Goal: Use online tool/utility: Utilize a website feature to perform a specific function

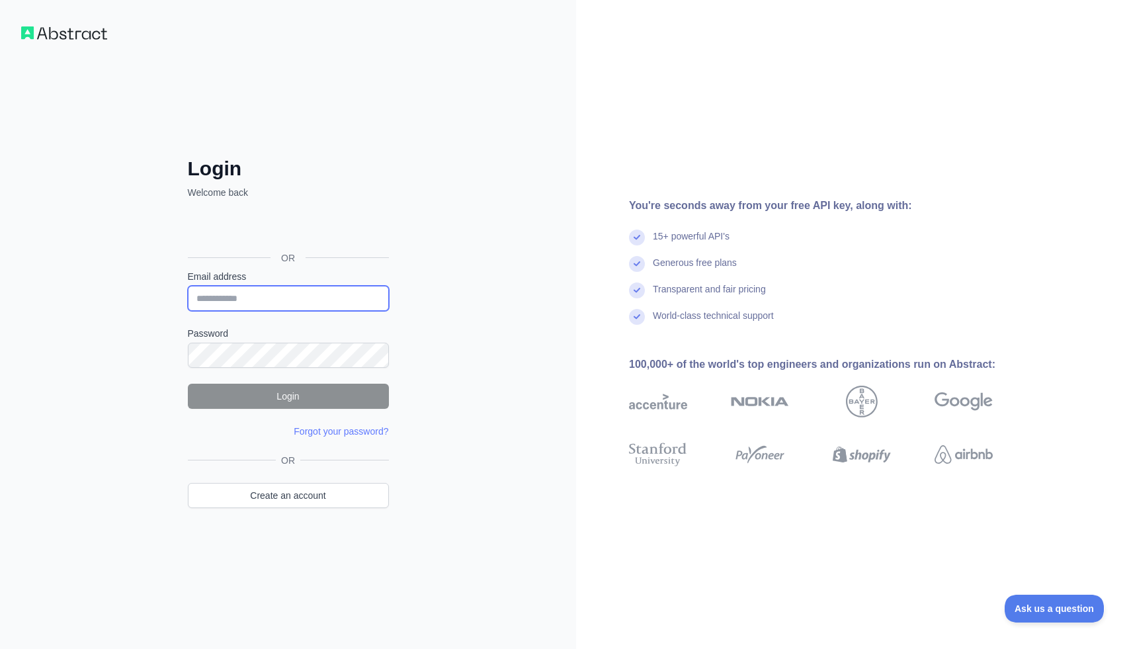
click at [271, 292] on input "Email address" at bounding box center [288, 298] width 201 height 25
type input "*"
click at [229, 296] on input "**" at bounding box center [288, 298] width 201 height 25
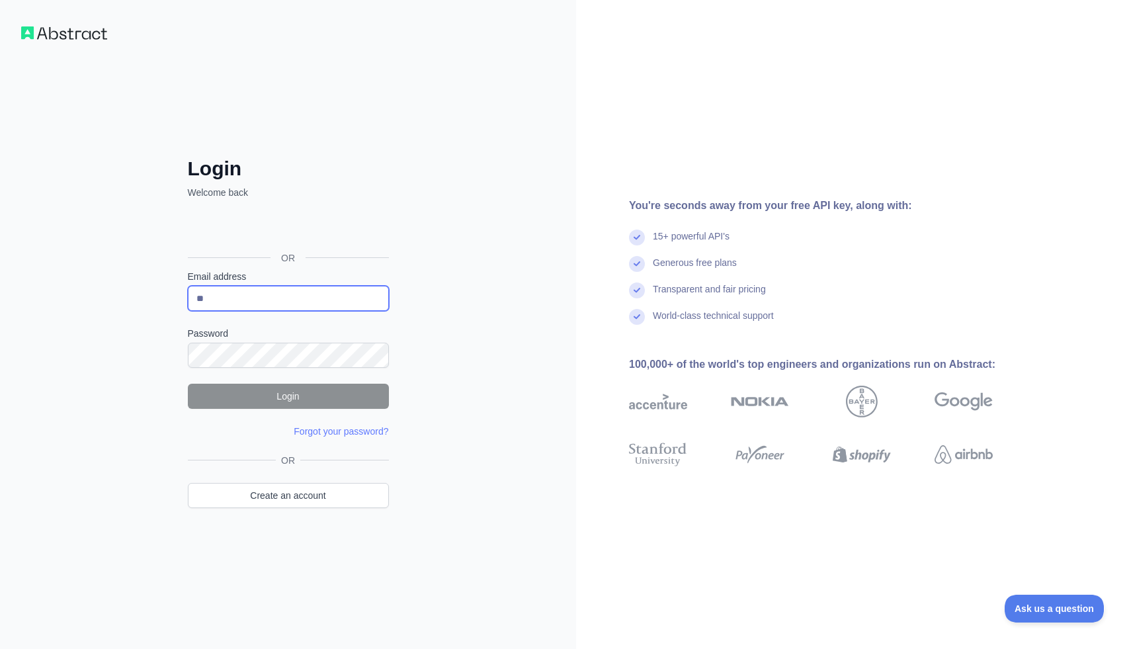
paste input "**********"
type input "**********"
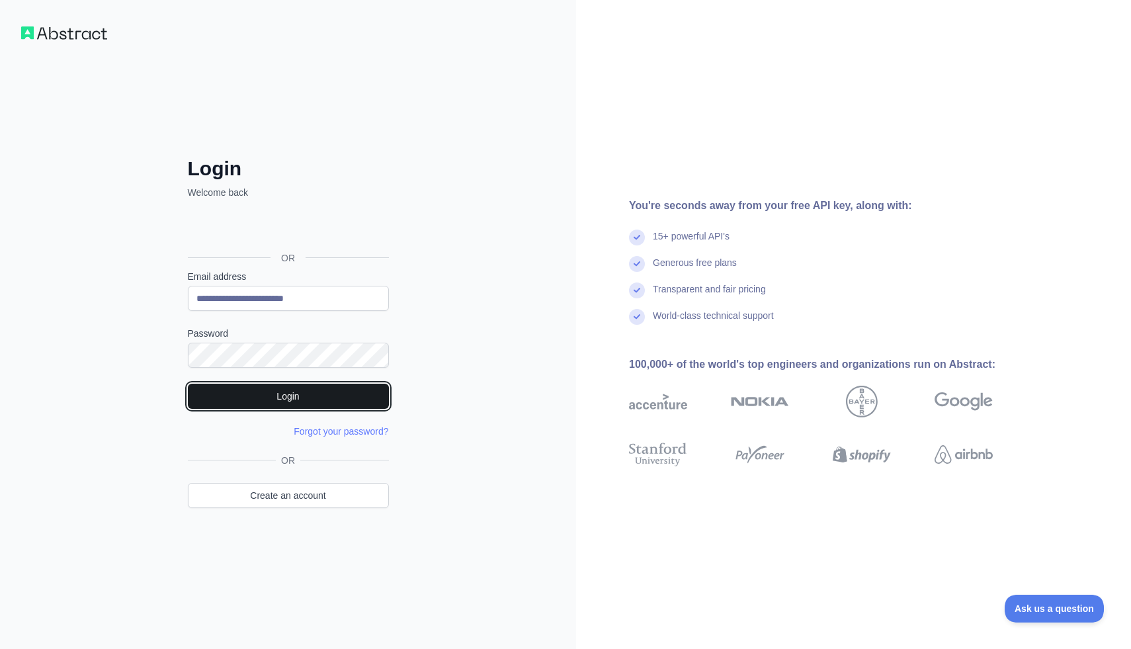
click at [226, 389] on button "Login" at bounding box center [288, 396] width 201 height 25
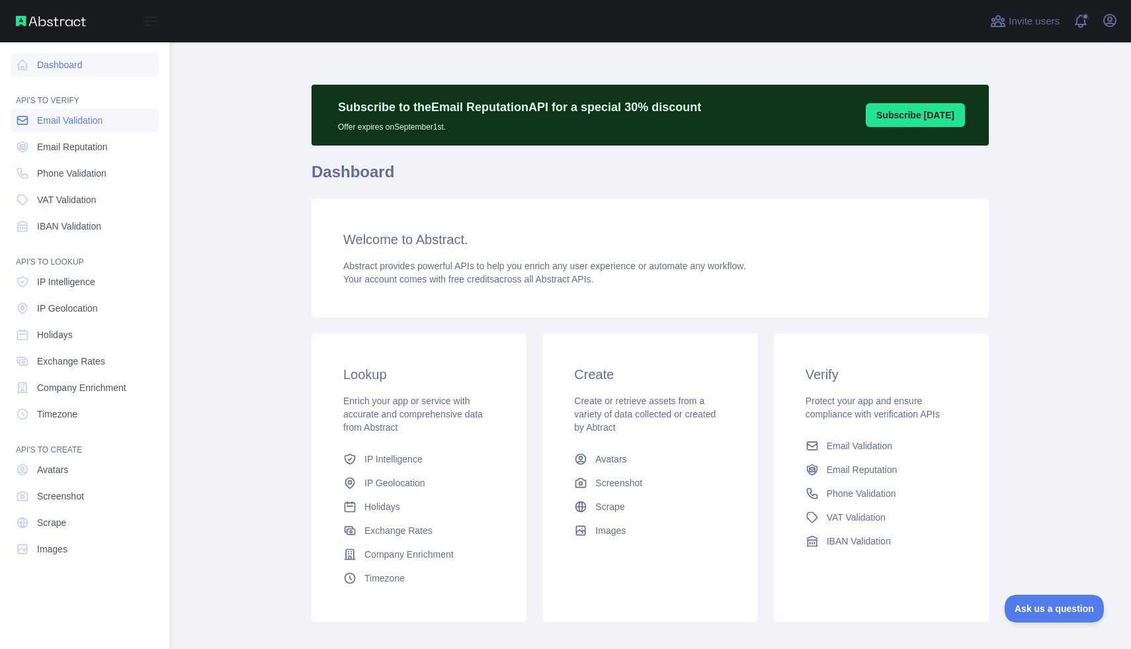
click at [36, 116] on link "Email Validation" at bounding box center [85, 120] width 148 height 24
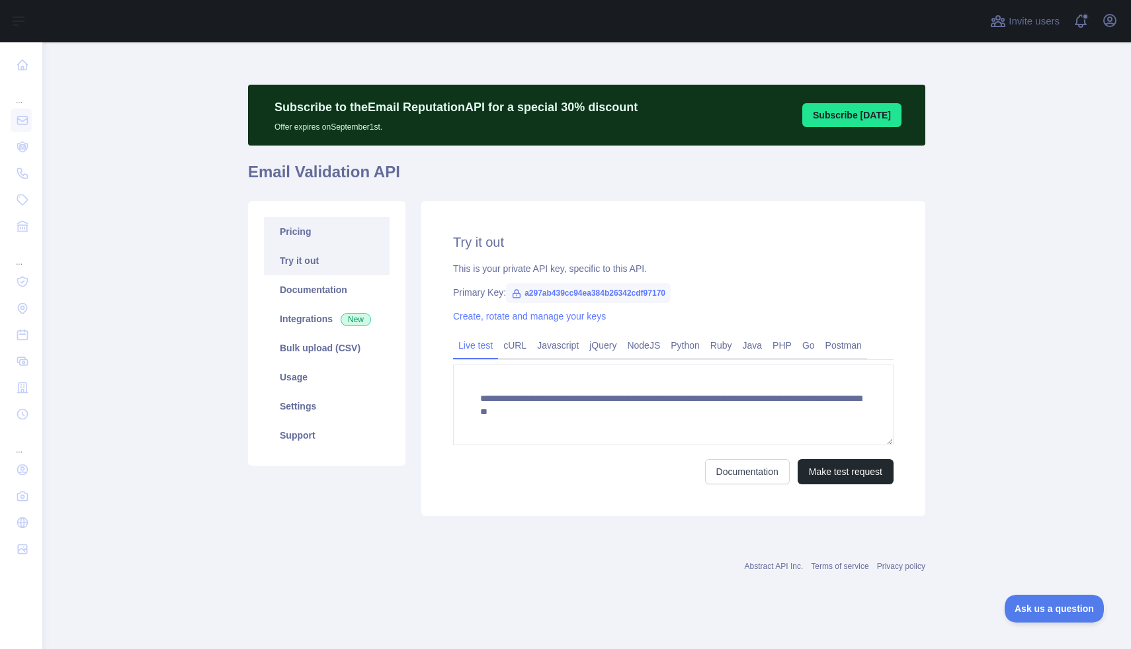
click at [343, 227] on link "Pricing" at bounding box center [327, 231] width 126 height 29
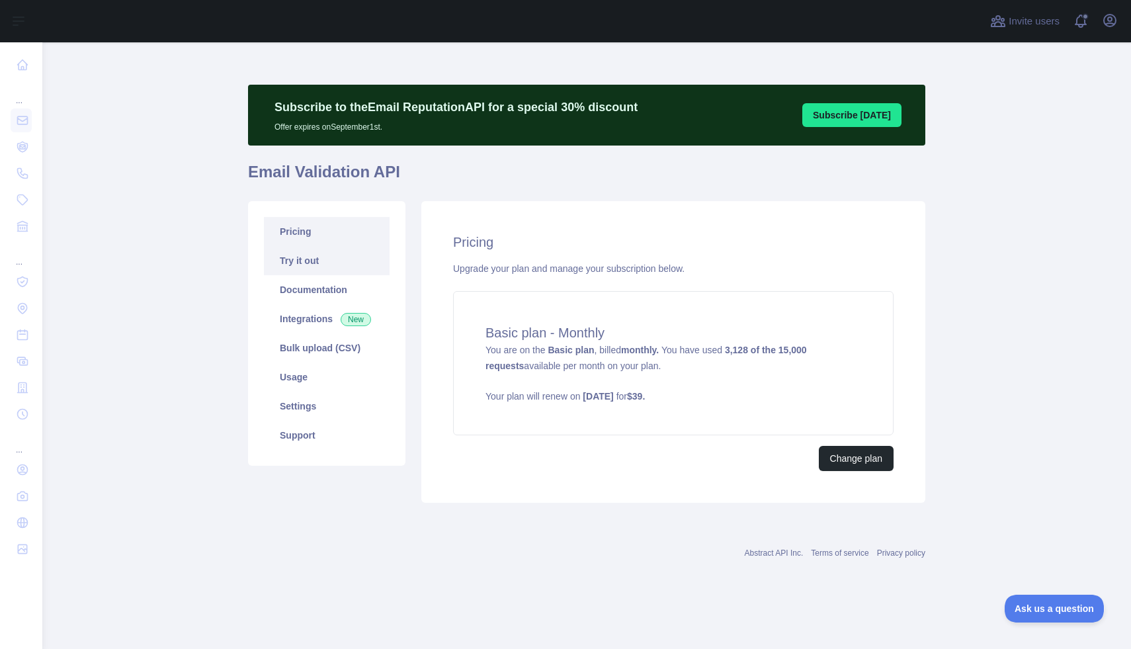
click at [317, 256] on link "Try it out" at bounding box center [327, 260] width 126 height 29
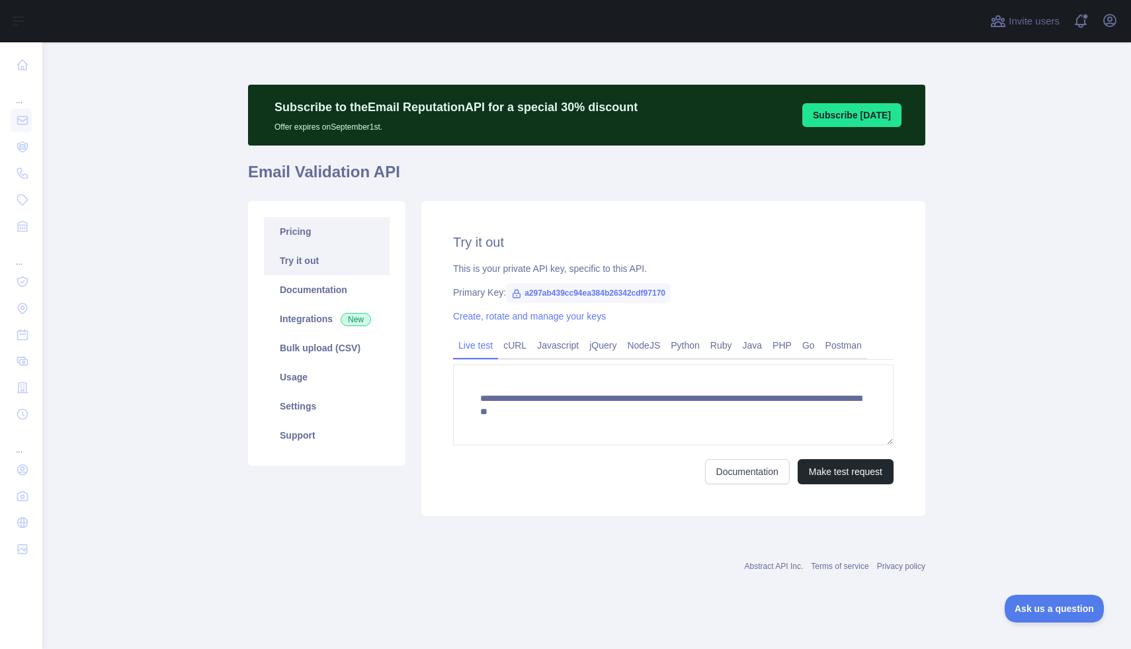
click at [332, 229] on link "Pricing" at bounding box center [327, 231] width 126 height 29
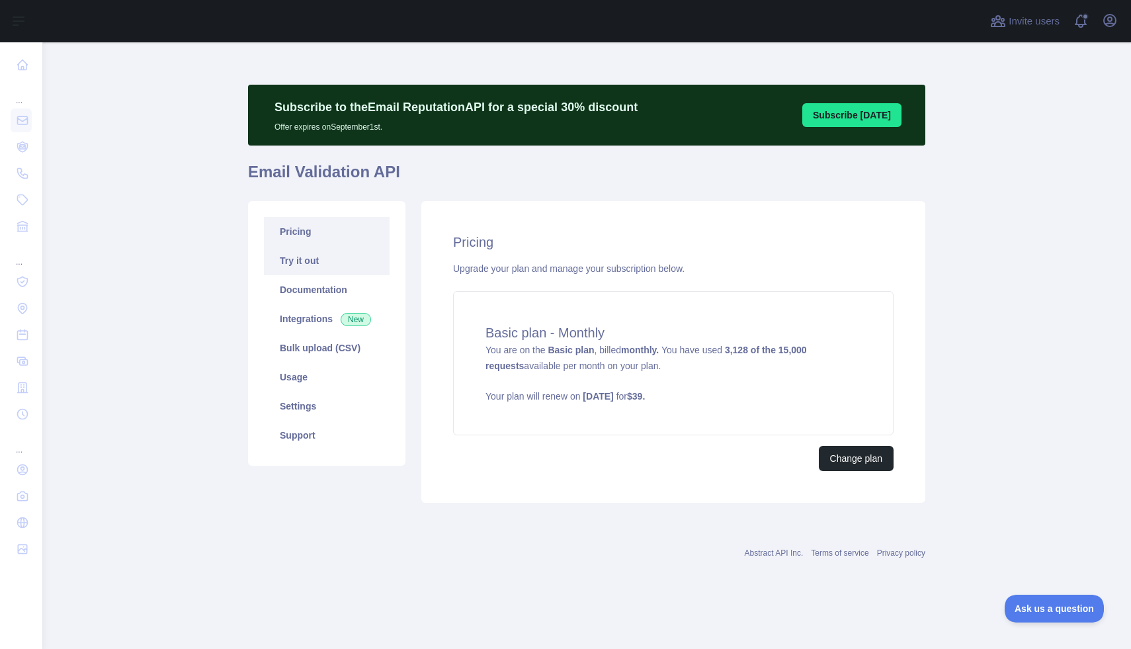
click at [323, 247] on link "Try it out" at bounding box center [327, 260] width 126 height 29
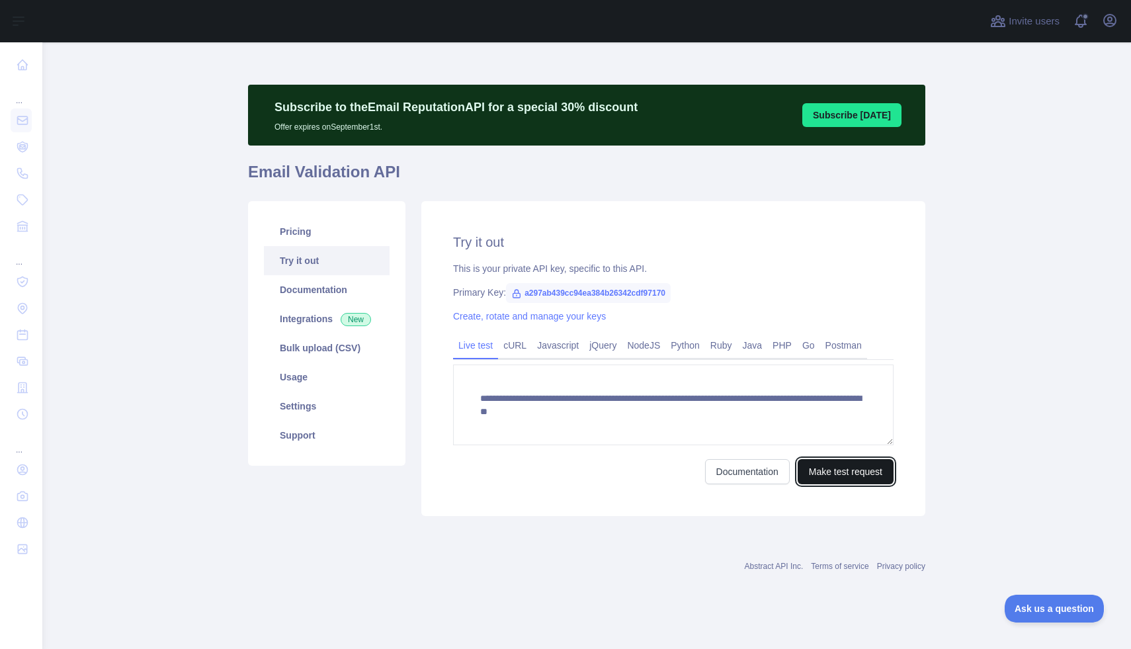
click at [841, 468] on button "Make test request" at bounding box center [846, 471] width 96 height 25
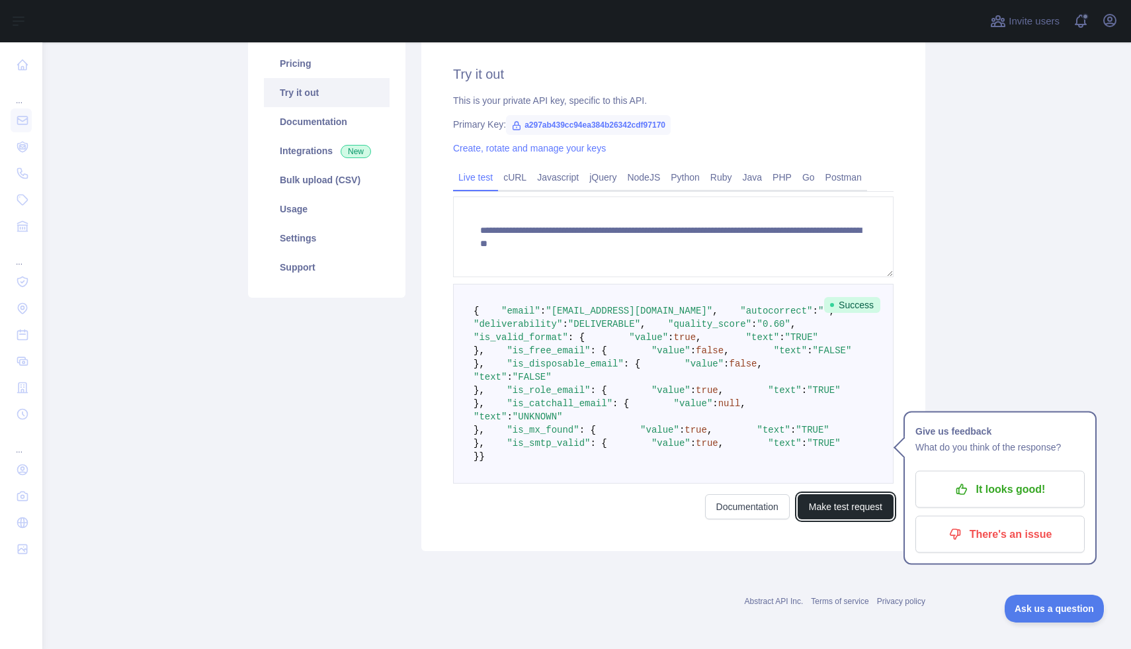
scroll to position [345, 0]
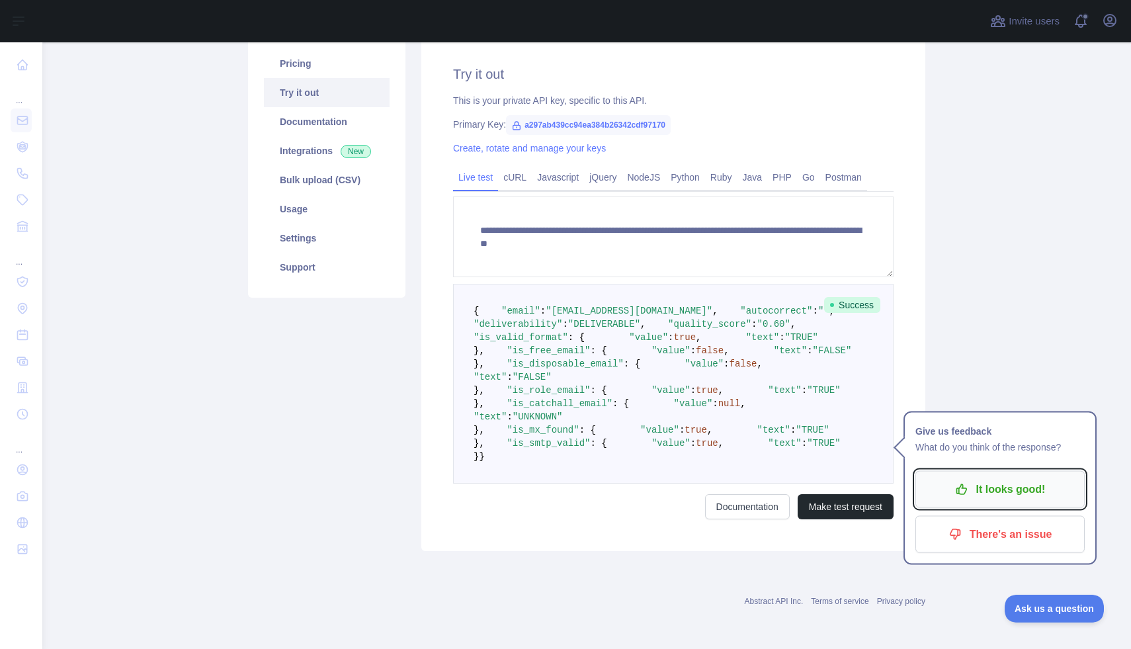
click at [965, 471] on button "It looks good!" at bounding box center [999, 489] width 169 height 37
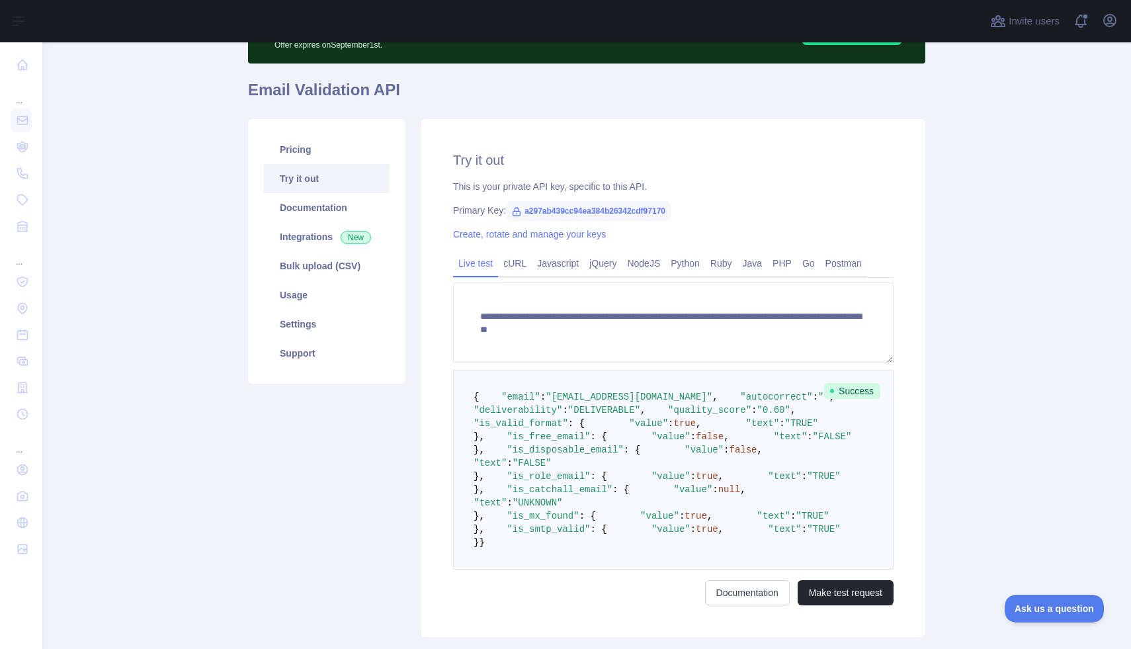
scroll to position [0, 0]
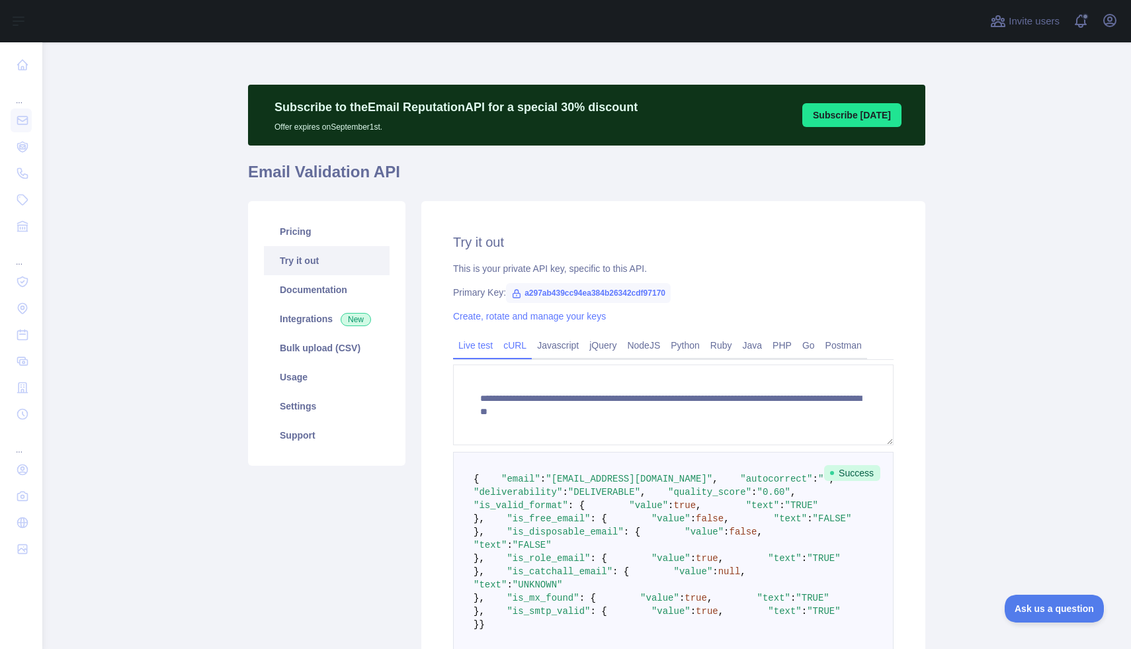
click at [528, 341] on link "cURL" at bounding box center [515, 345] width 34 height 21
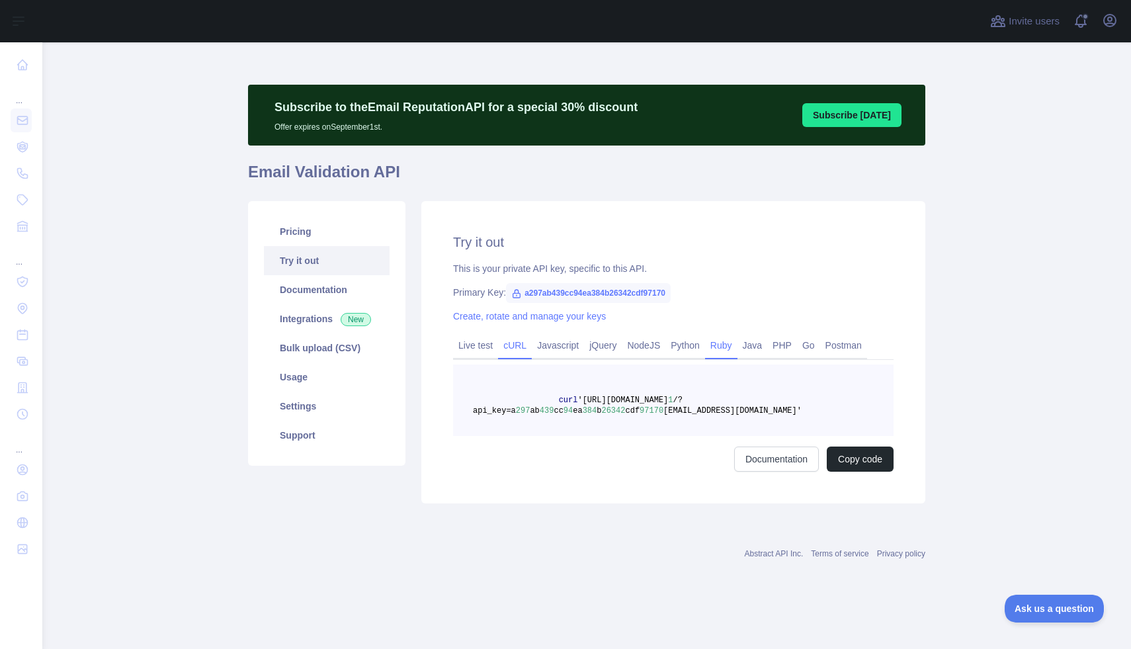
click at [737, 345] on link "Ruby" at bounding box center [721, 345] width 32 height 21
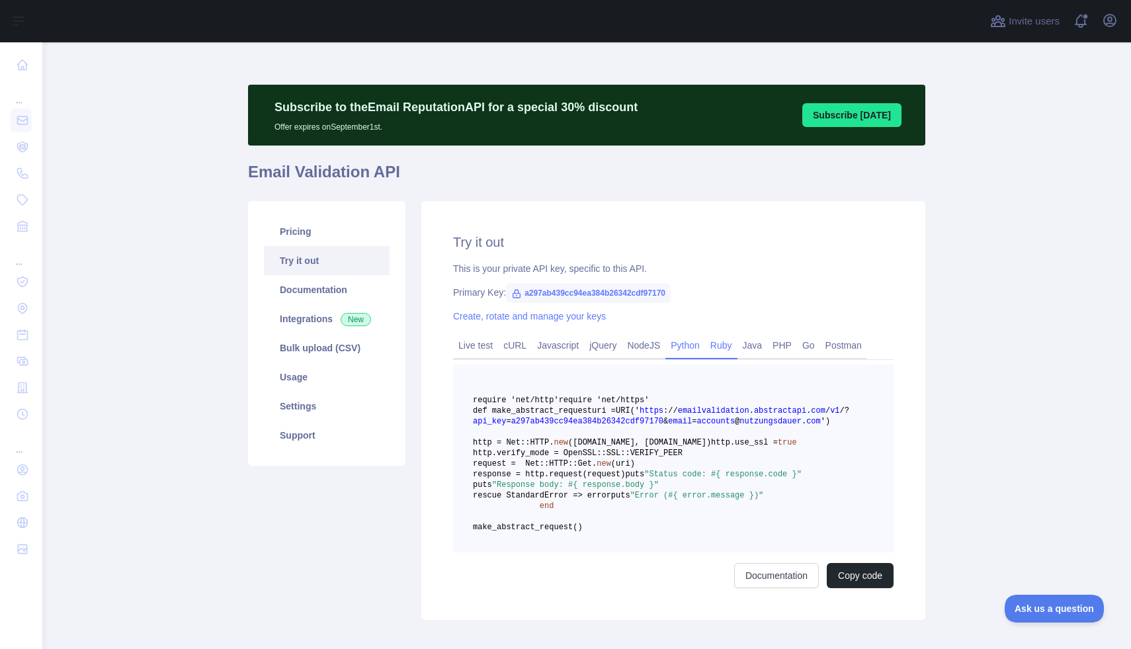
click at [702, 343] on link "Python" at bounding box center [685, 345] width 40 height 21
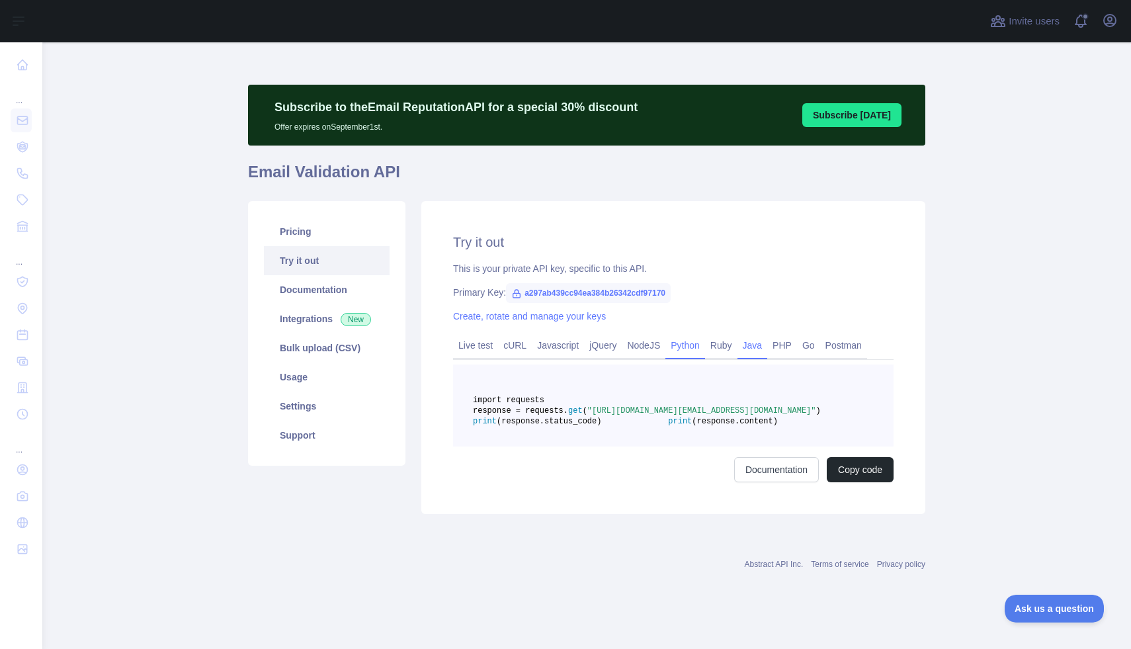
click at [760, 345] on link "Java" at bounding box center [752, 345] width 30 height 21
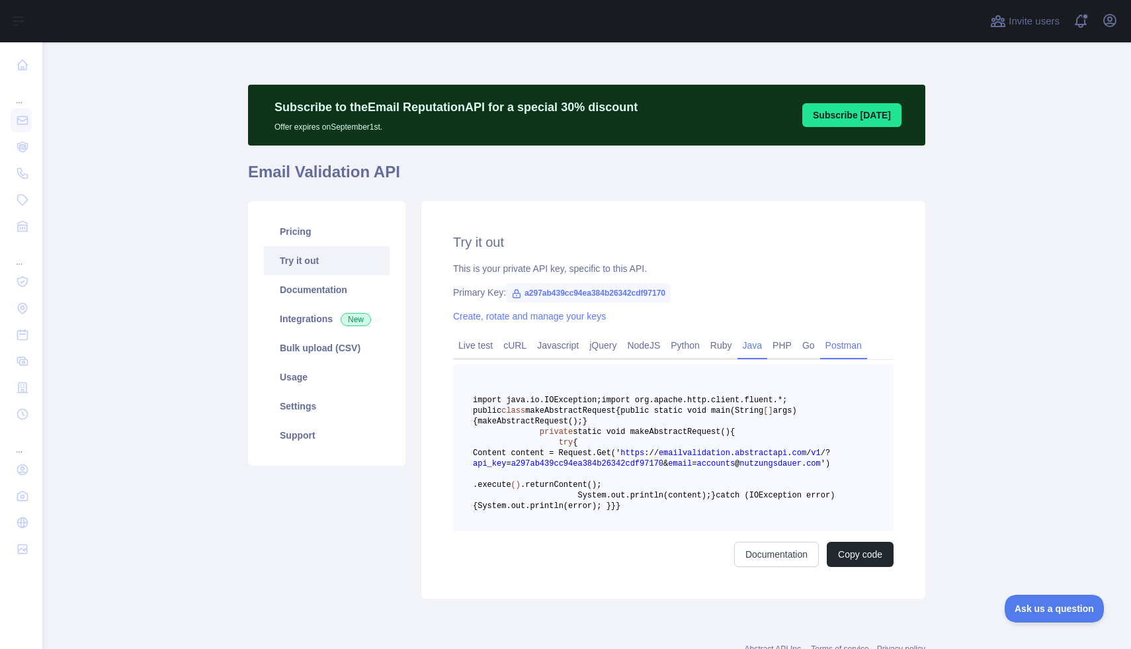
click at [840, 345] on link "Postman" at bounding box center [843, 345] width 47 height 21
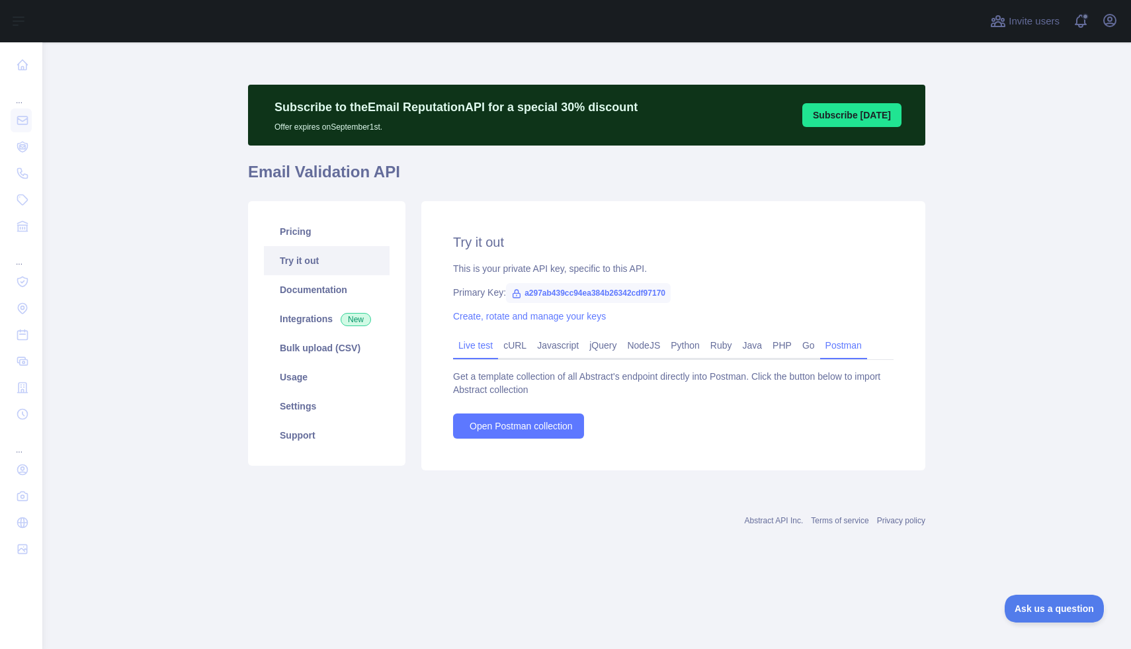
click at [466, 343] on link "Live test" at bounding box center [475, 345] width 45 height 21
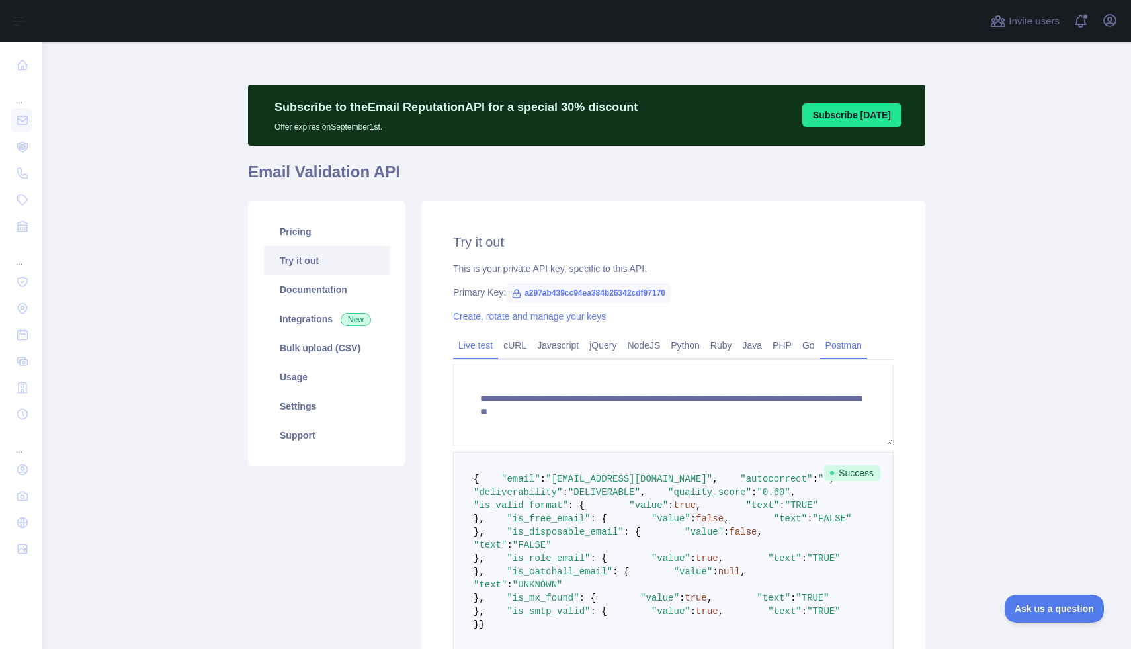
click at [844, 341] on link "Postman" at bounding box center [843, 345] width 47 height 21
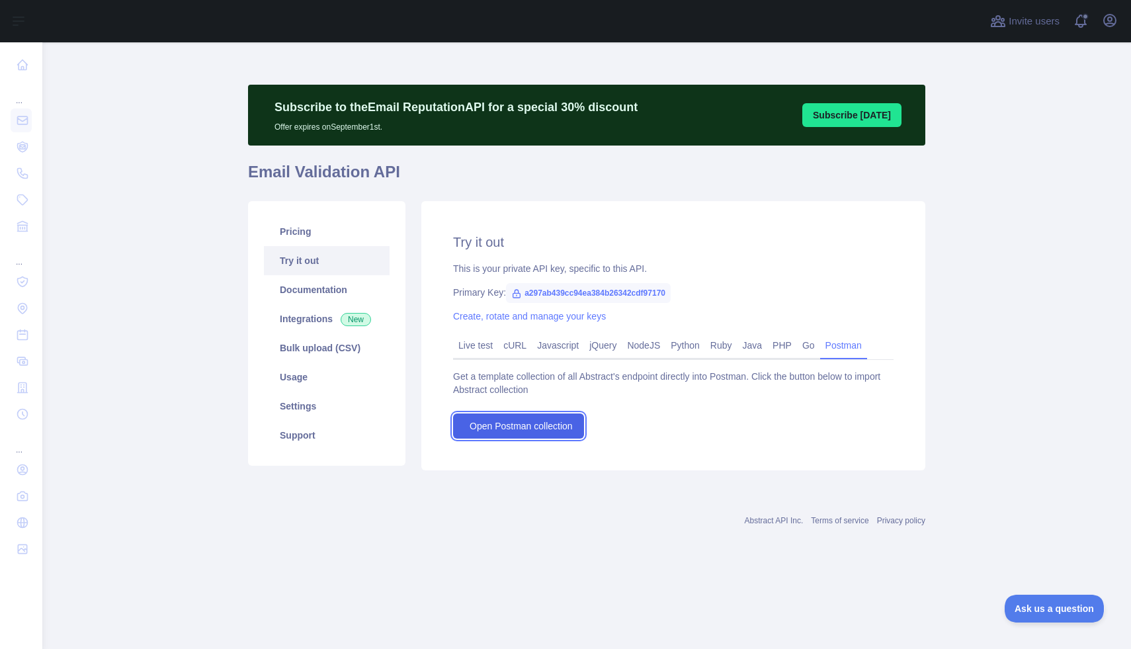
click at [554, 418] on link "Open Postman collection" at bounding box center [518, 425] width 131 height 25
click at [333, 263] on link "Try it out" at bounding box center [327, 260] width 126 height 29
click at [477, 341] on link "Live test" at bounding box center [475, 345] width 45 height 21
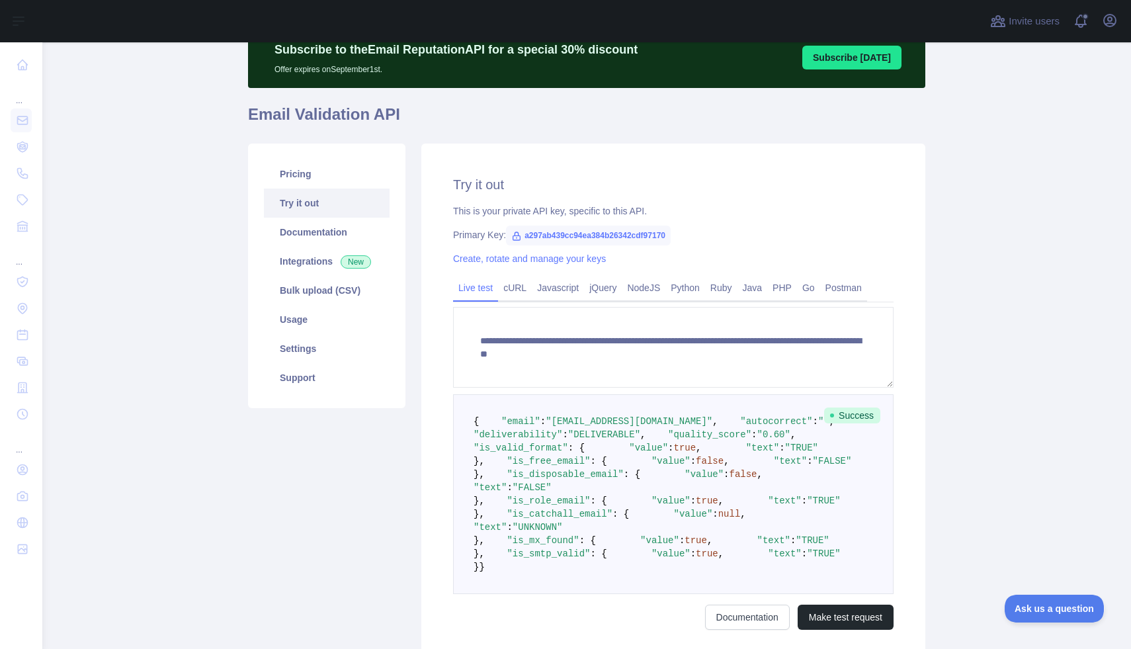
scroll to position [81, 0]
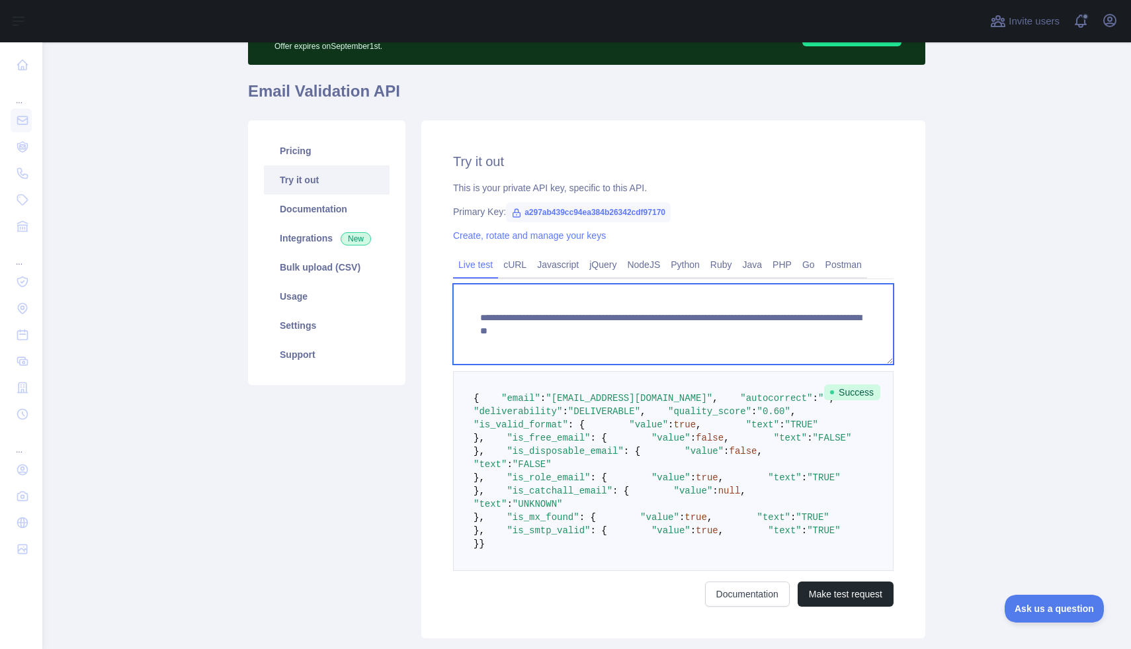
drag, startPoint x: 864, startPoint y: 332, endPoint x: 456, endPoint y: 317, distance: 408.3
click at [456, 317] on textarea "**********" at bounding box center [673, 324] width 440 height 81
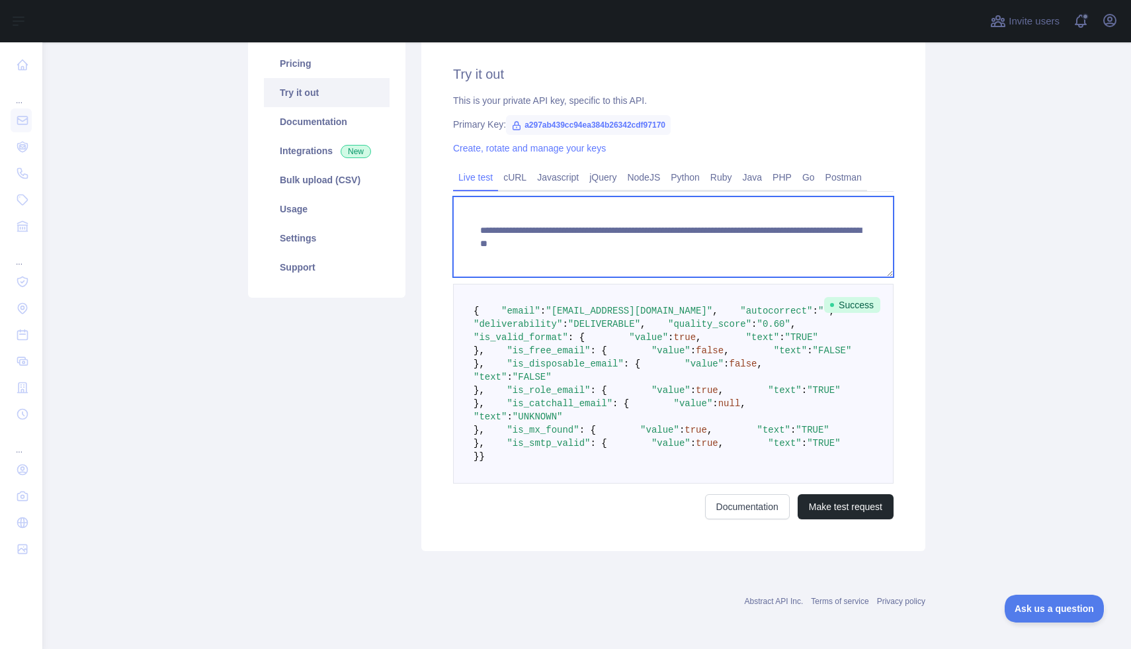
scroll to position [222, 0]
click at [772, 196] on textarea "**********" at bounding box center [673, 236] width 440 height 81
type textarea "**********"
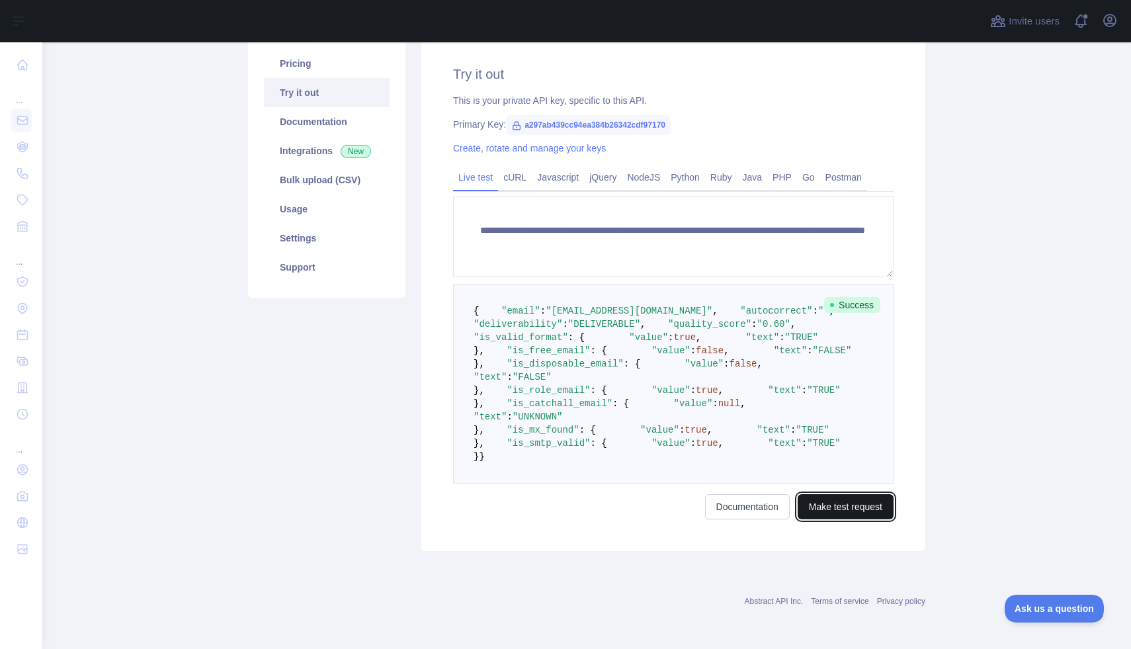
click at [817, 502] on button "Make test request" at bounding box center [846, 506] width 96 height 25
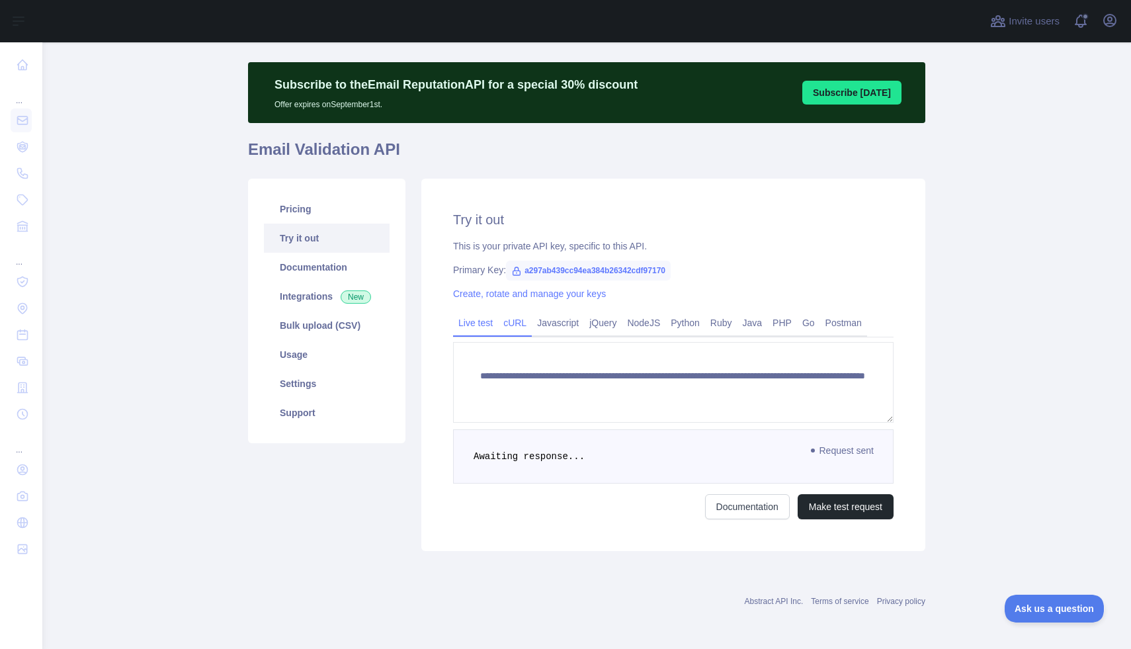
click at [505, 317] on link "cURL" at bounding box center [515, 322] width 34 height 21
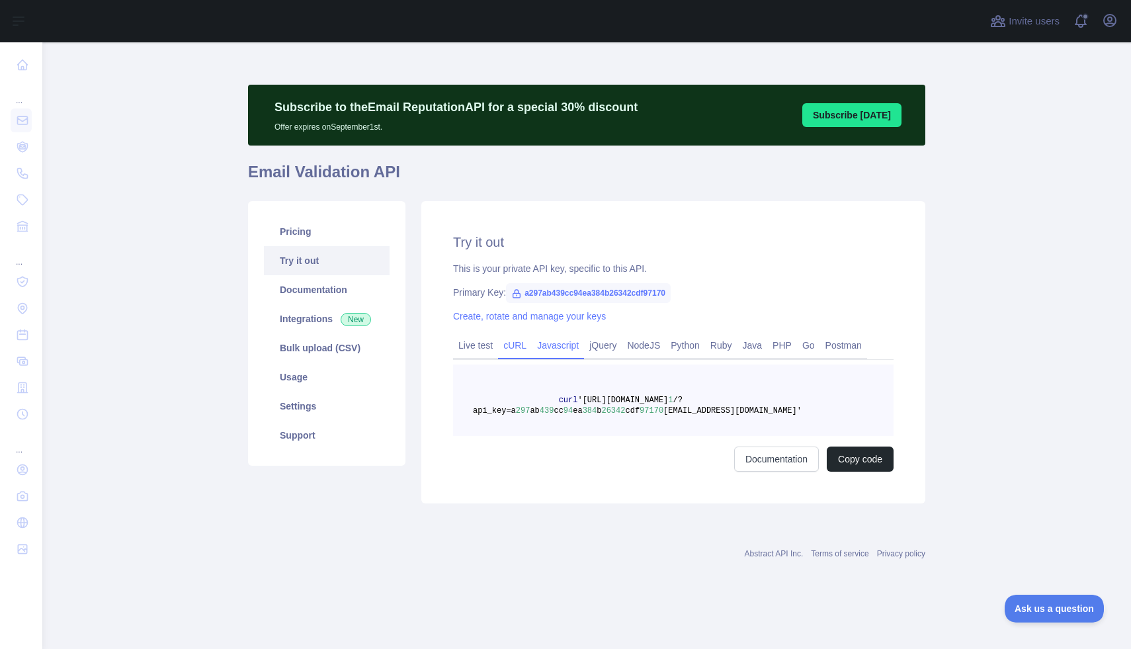
click at [563, 341] on link "Javascript" at bounding box center [558, 345] width 52 height 21
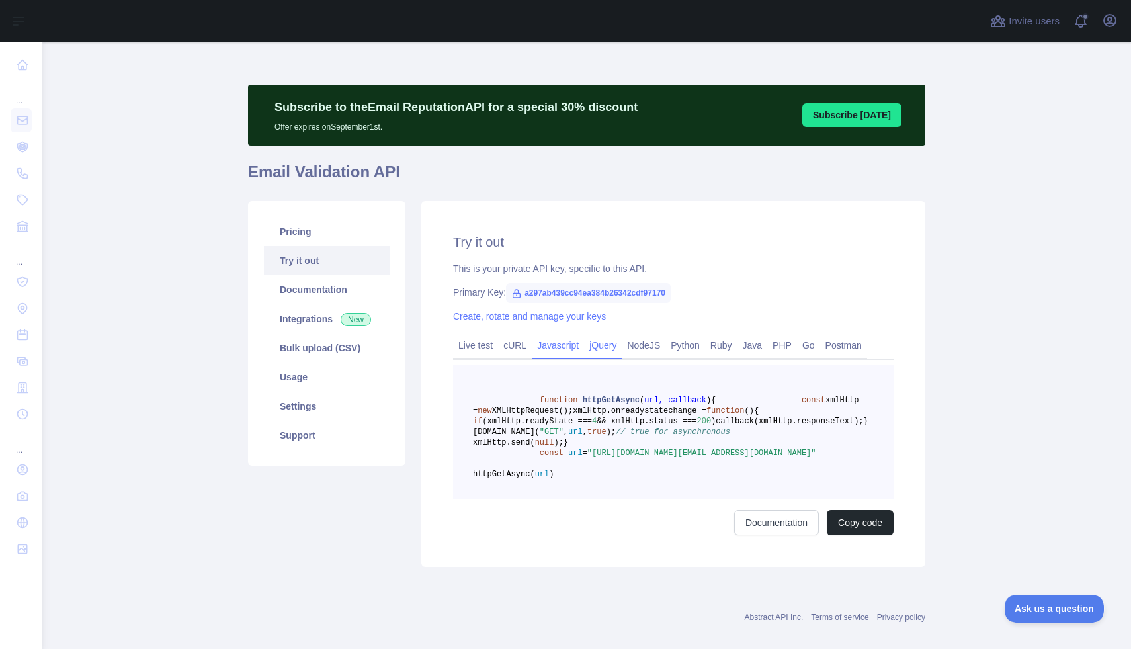
click at [608, 345] on link "jQuery" at bounding box center [603, 345] width 38 height 21
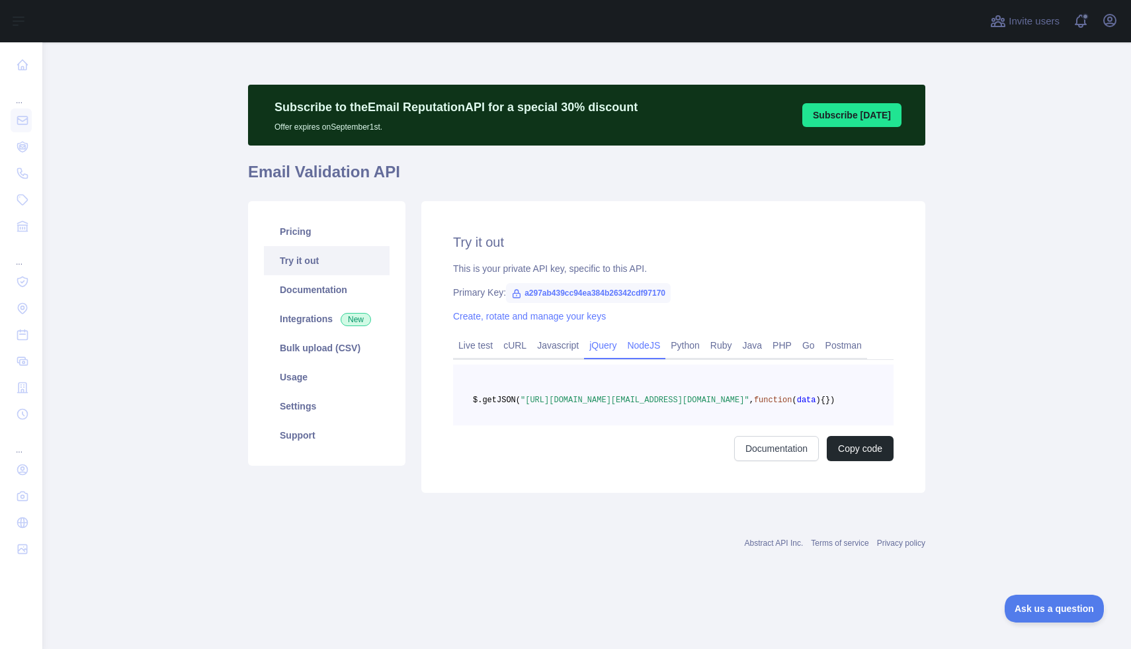
click at [653, 341] on link "NodeJS" at bounding box center [644, 345] width 44 height 21
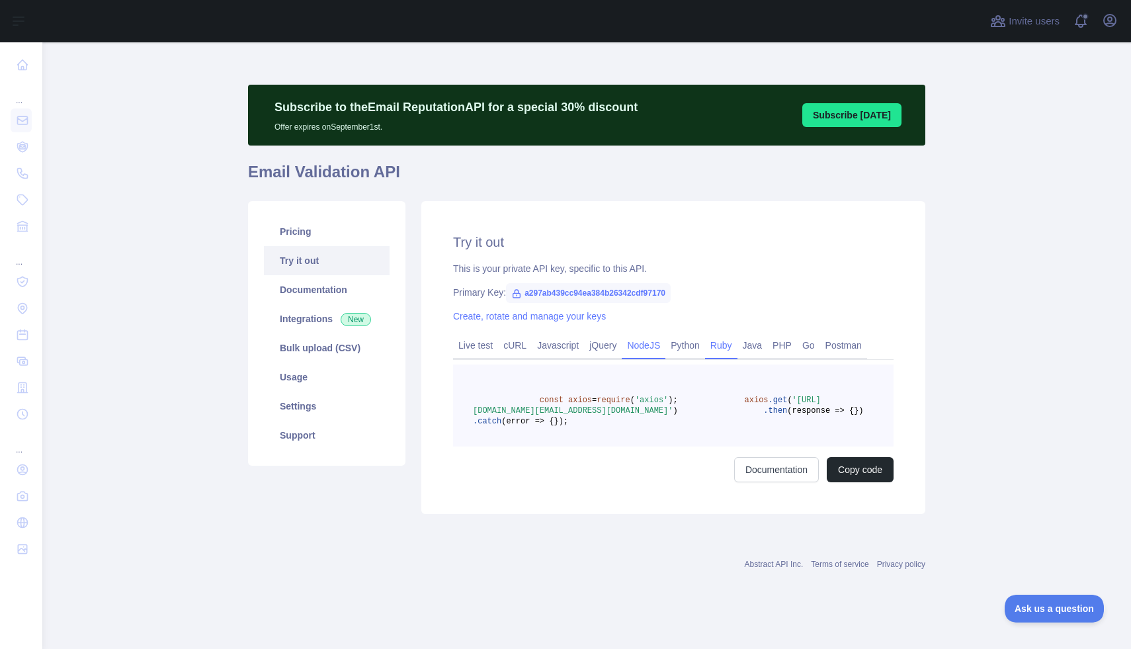
click at [719, 344] on link "Ruby" at bounding box center [721, 345] width 32 height 21
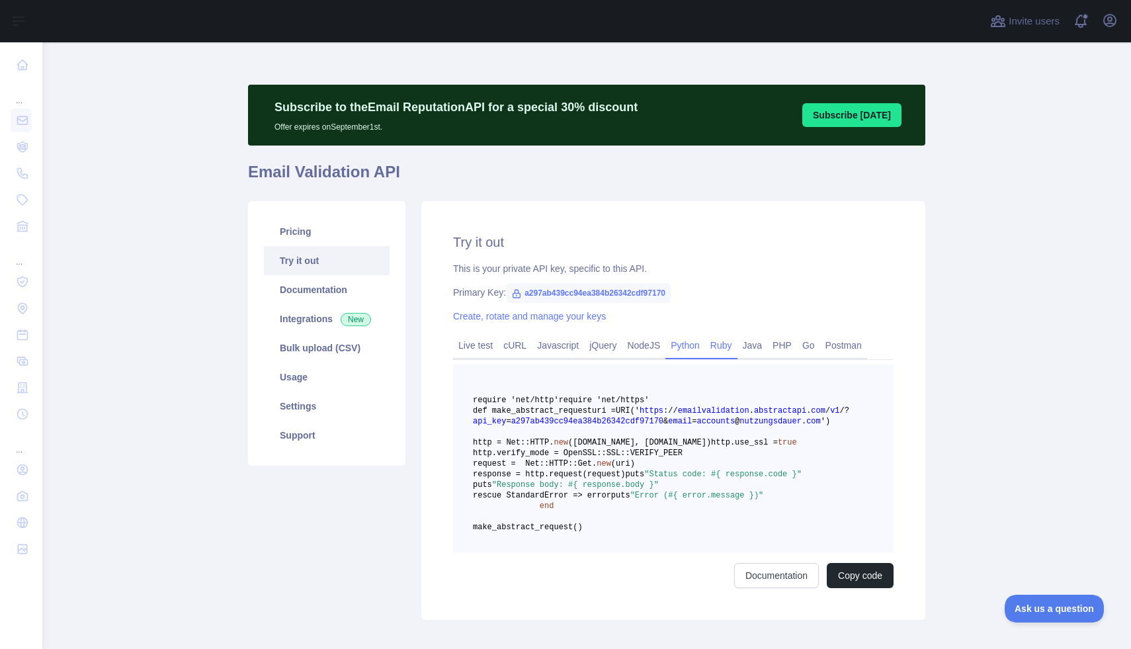
click at [693, 343] on link "Python" at bounding box center [685, 345] width 40 height 21
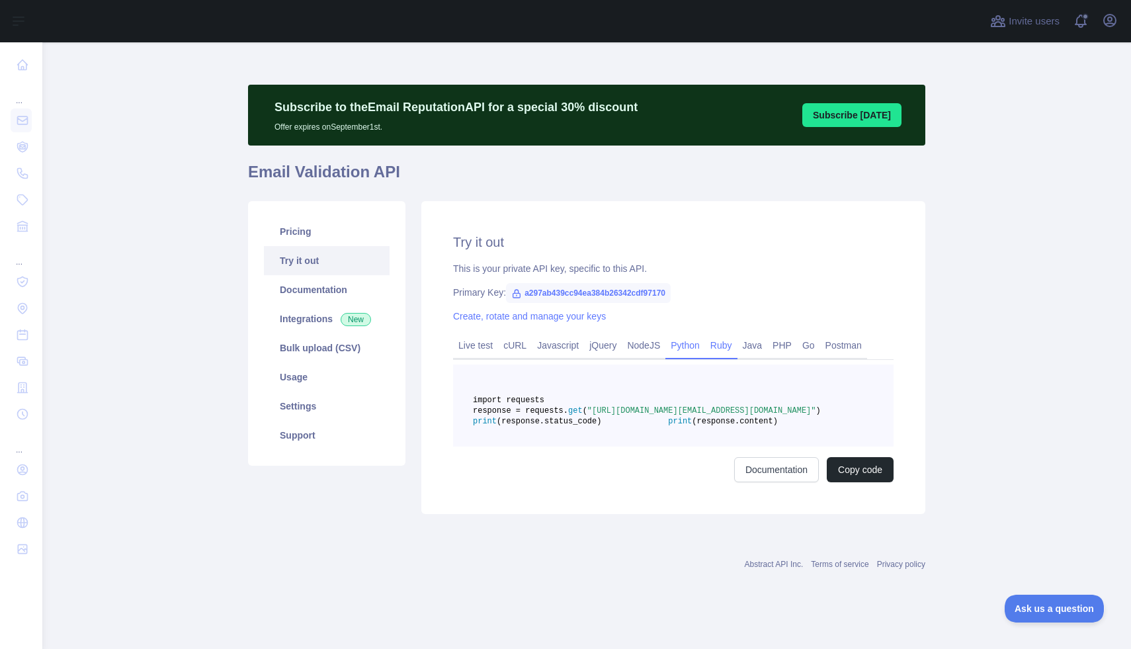
click at [733, 344] on link "Ruby" at bounding box center [721, 345] width 32 height 21
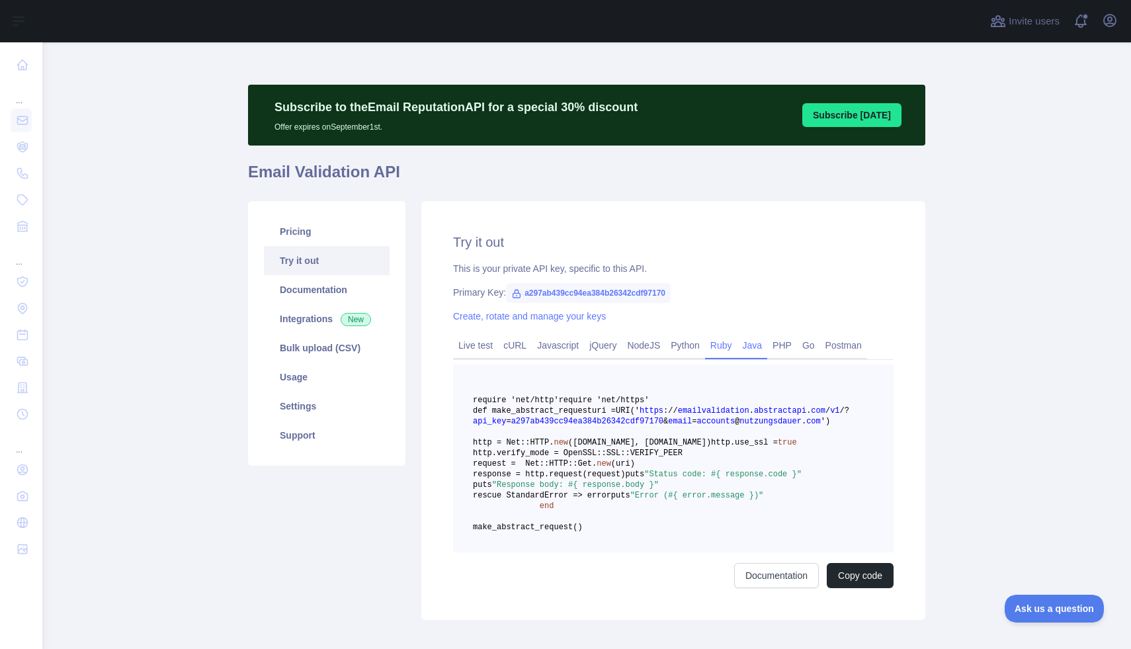
click at [761, 344] on link "Java" at bounding box center [752, 345] width 30 height 21
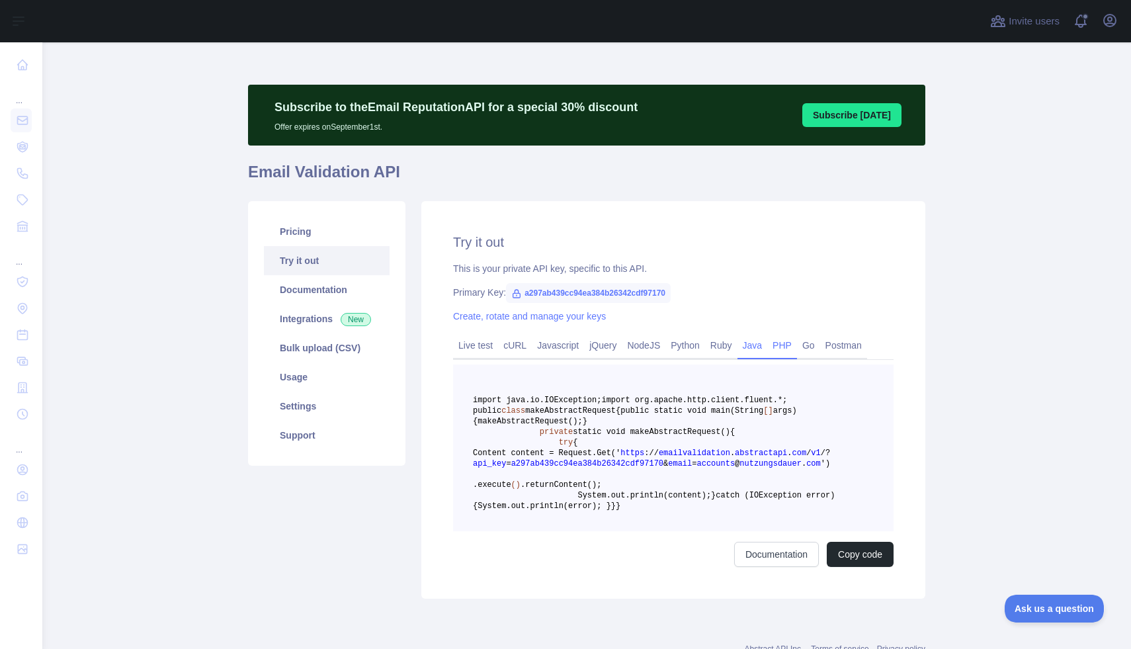
click at [795, 344] on link "PHP" at bounding box center [782, 345] width 30 height 21
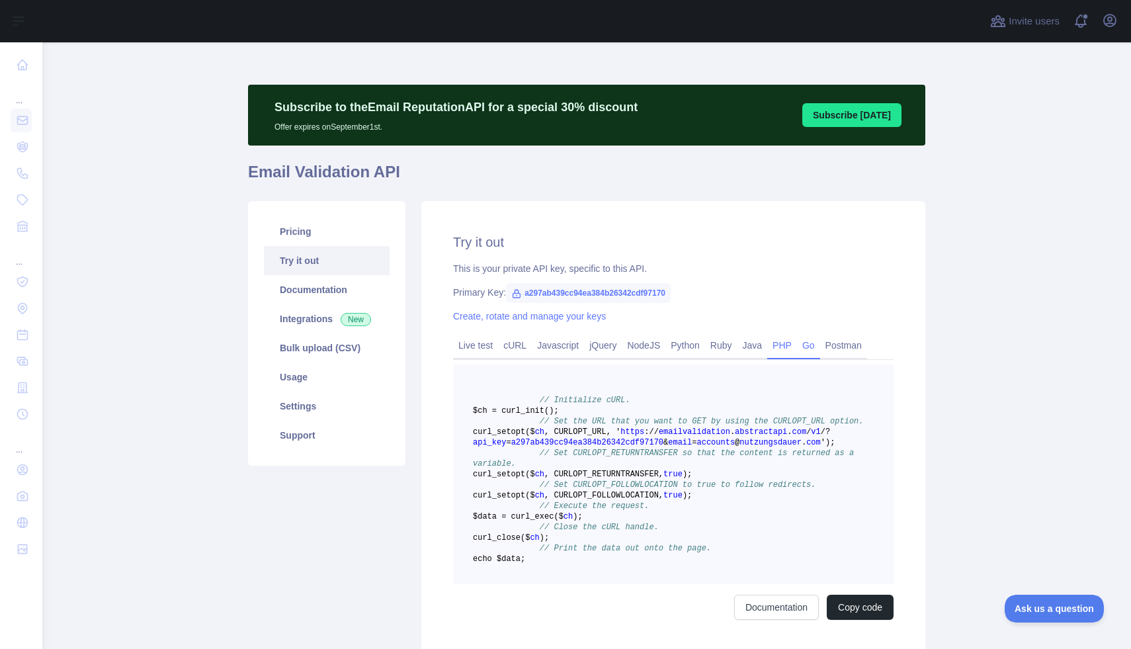
click at [820, 347] on link "Go" at bounding box center [808, 345] width 23 height 21
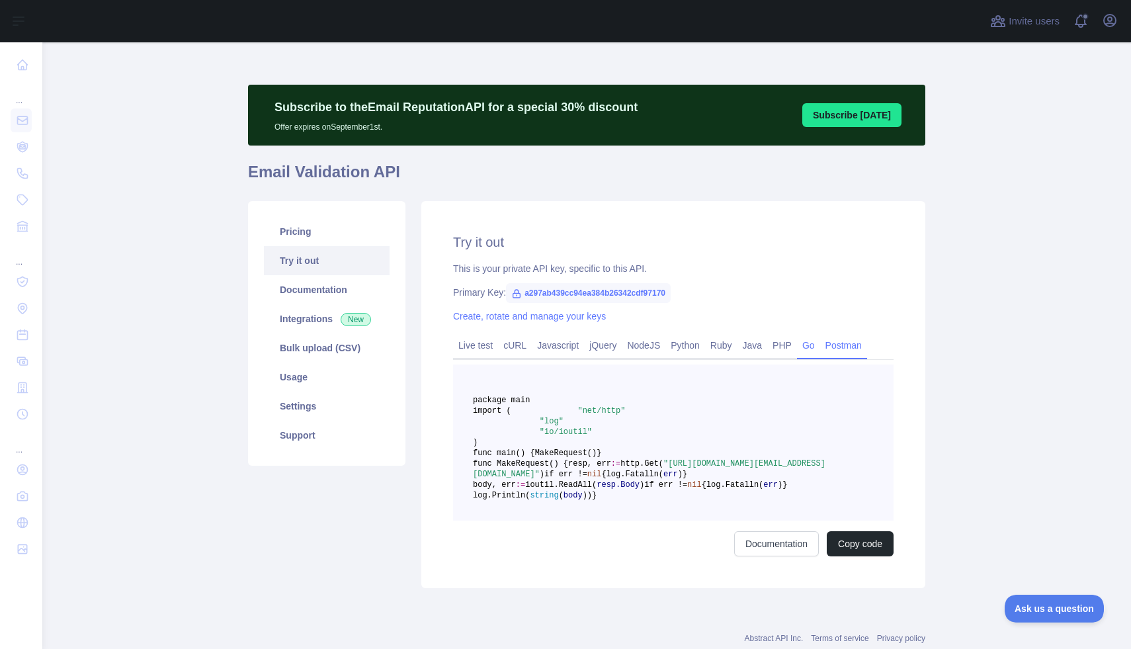
click at [846, 346] on link "Postman" at bounding box center [843, 345] width 47 height 21
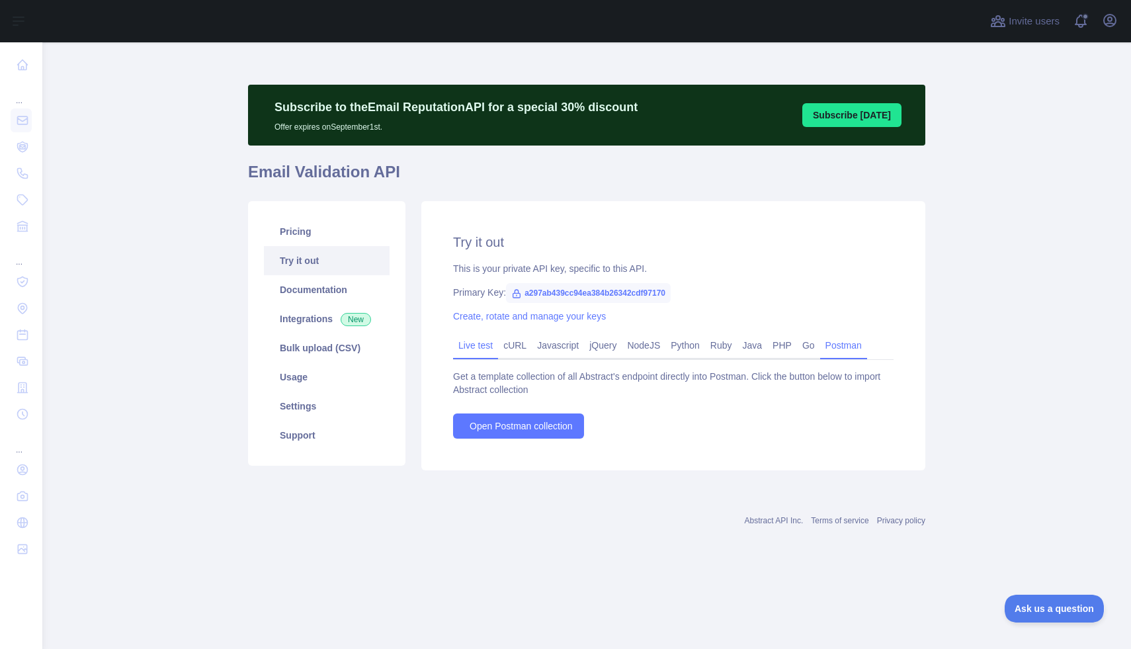
click at [477, 353] on link "Live test" at bounding box center [475, 345] width 45 height 21
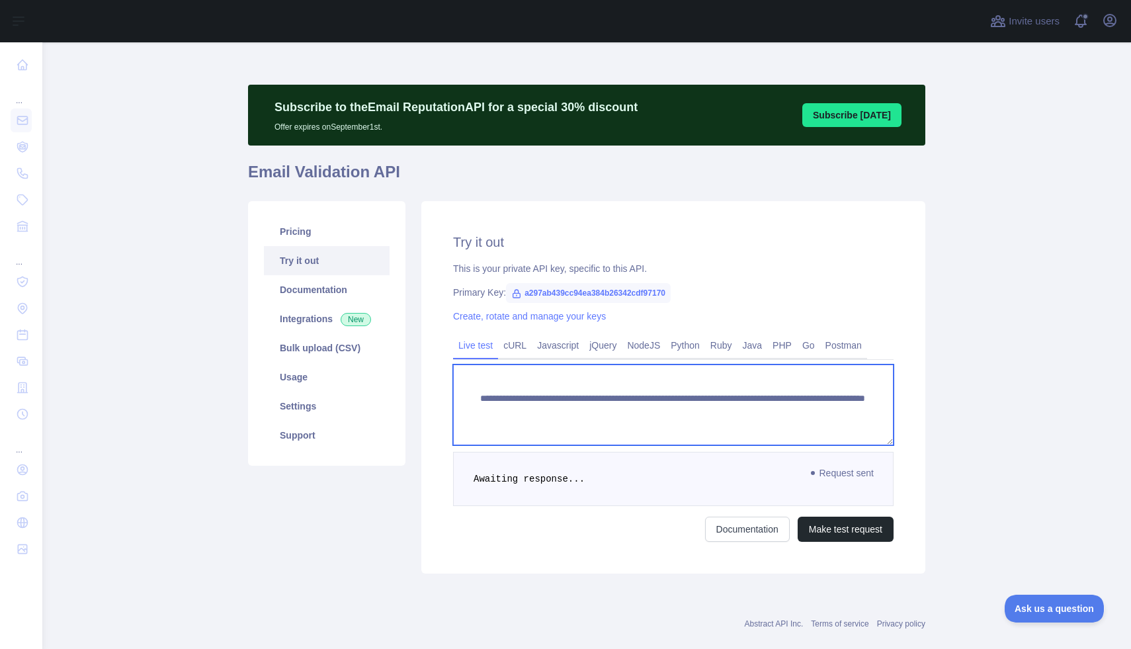
drag, startPoint x: 850, startPoint y: 418, endPoint x: 512, endPoint y: 367, distance: 342.4
click at [512, 367] on textarea "**********" at bounding box center [673, 404] width 440 height 81
